Goal: Navigation & Orientation: Find specific page/section

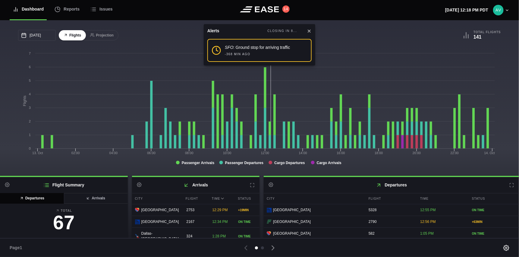
click at [309, 31] on icon at bounding box center [309, 31] width 2 height 2
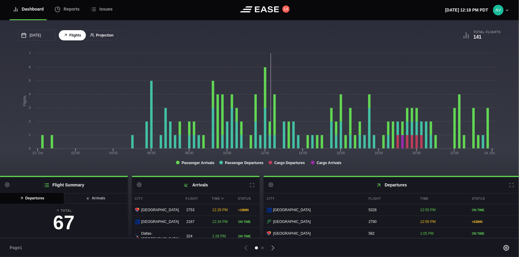
click at [103, 33] on button "Projection" at bounding box center [101, 35] width 33 height 11
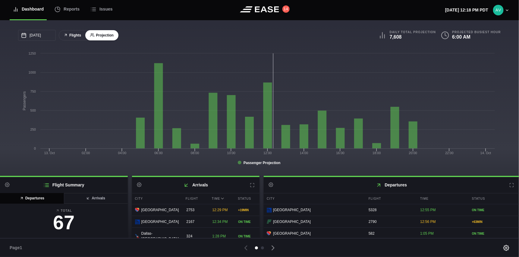
click at [74, 38] on button "Flights" at bounding box center [72, 35] width 27 height 11
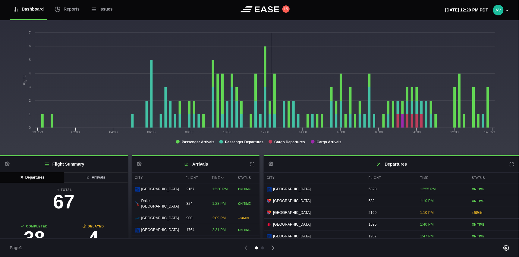
click at [510, 163] on icon at bounding box center [512, 164] width 4 height 4
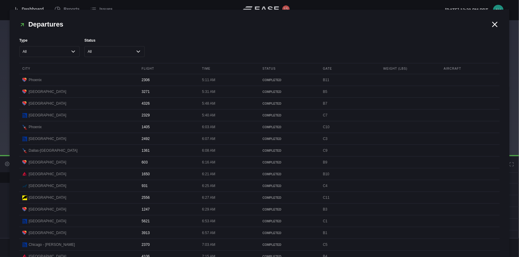
click at [495, 22] on icon at bounding box center [494, 24] width 9 height 9
